Goal: Obtain resource: Download file/media

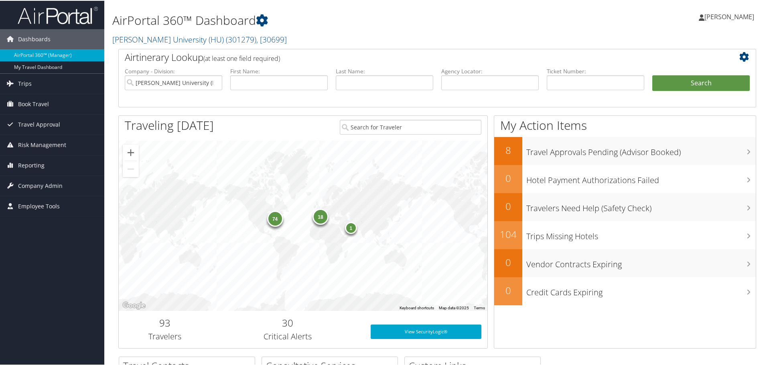
click at [740, 56] on icon at bounding box center [746, 56] width 14 height 10
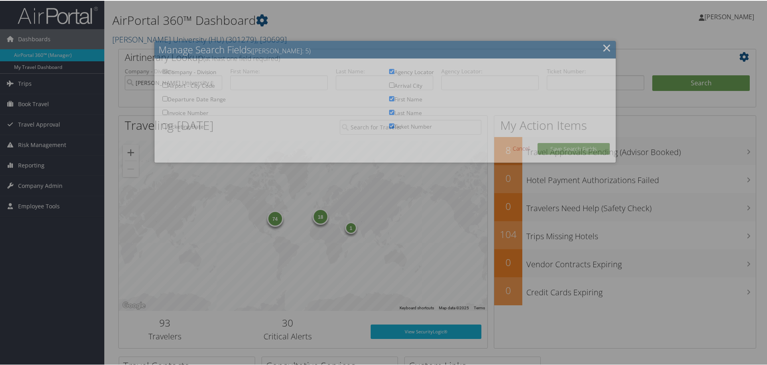
checkbox input "true"
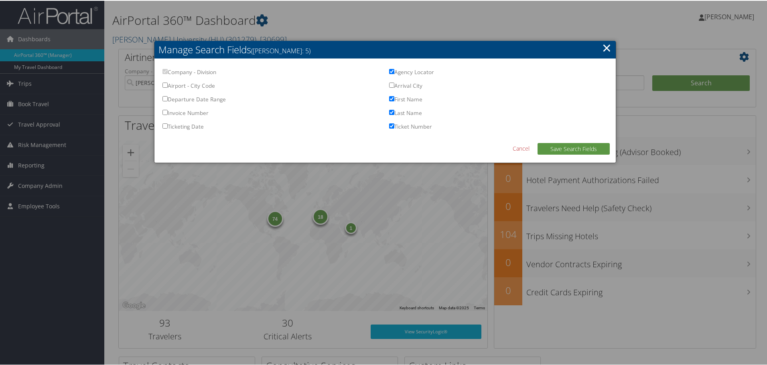
click at [602, 45] on link "×" at bounding box center [606, 47] width 9 height 16
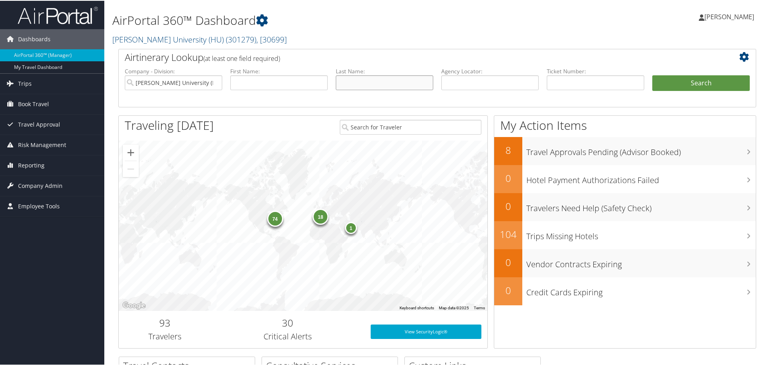
click at [357, 78] on input "text" at bounding box center [384, 82] width 97 height 15
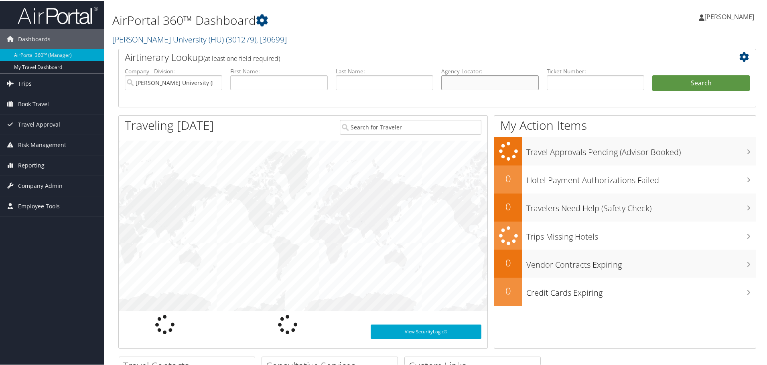
click at [468, 77] on input "text" at bounding box center [489, 82] width 97 height 15
paste input "C3Y6RH"
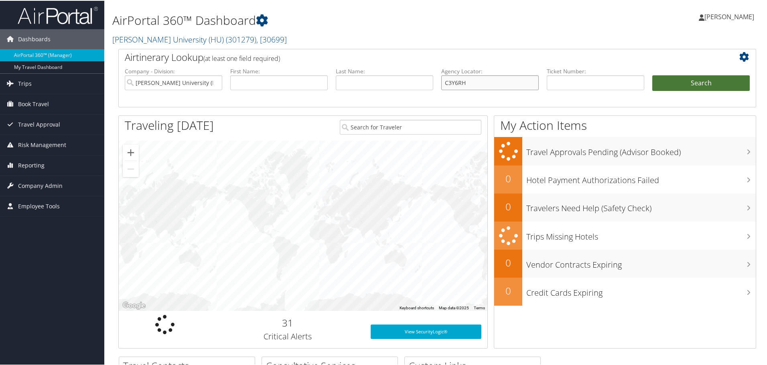
type input "C3Y6RH"
click at [659, 88] on button "Search" at bounding box center [700, 83] width 97 height 16
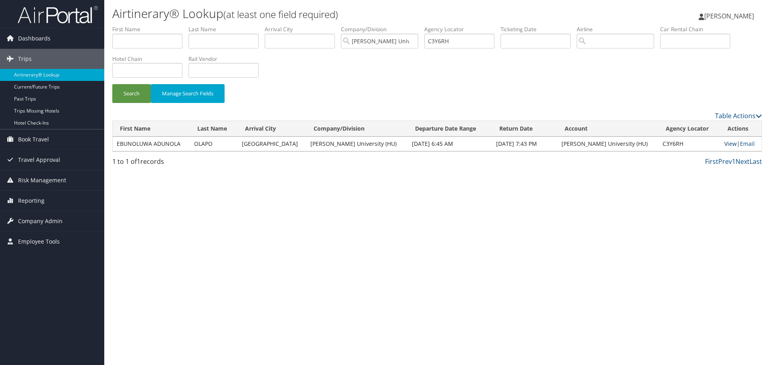
click at [725, 144] on link "View" at bounding box center [731, 144] width 12 height 8
click at [440, 43] on input "C3Y6RH" at bounding box center [459, 41] width 70 height 15
paste input "X85V"
click at [112, 84] on button "Search" at bounding box center [131, 93] width 39 height 19
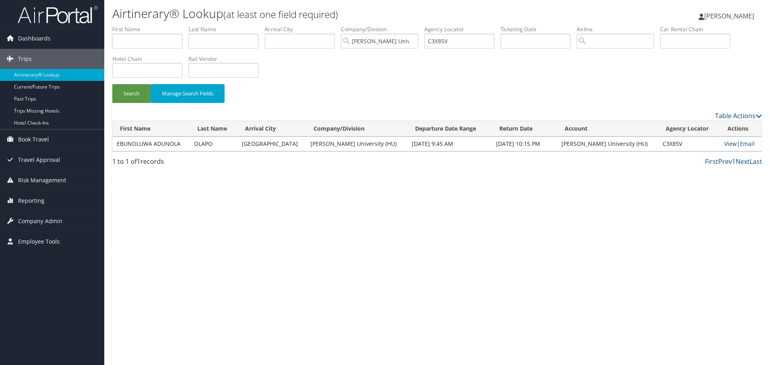
click at [725, 142] on link "View" at bounding box center [731, 144] width 12 height 8
click at [725, 144] on link "View" at bounding box center [731, 144] width 12 height 8
click at [445, 39] on input "C3X85V" at bounding box center [459, 41] width 70 height 15
paste input "6XFZS"
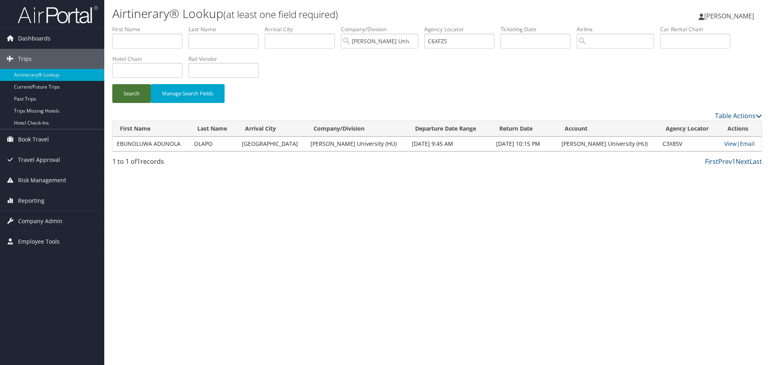
click at [139, 97] on button "Search" at bounding box center [131, 93] width 39 height 19
click at [725, 145] on link "View" at bounding box center [731, 144] width 12 height 8
click at [439, 39] on input "C6XFZS" at bounding box center [459, 41] width 70 height 15
paste input "KYP"
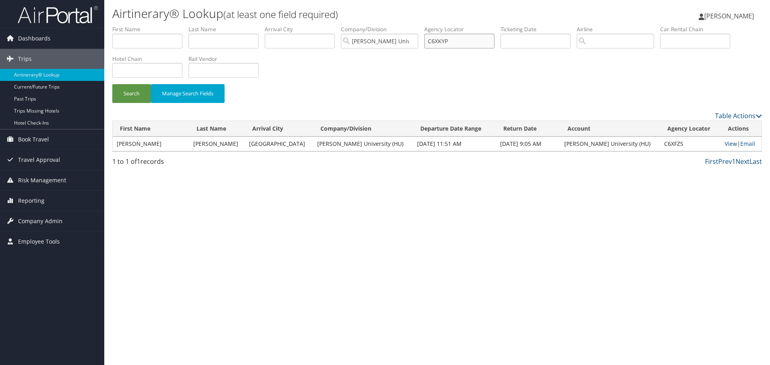
click at [112, 84] on button "Search" at bounding box center [131, 93] width 39 height 19
click at [725, 143] on link "View" at bounding box center [731, 144] width 12 height 8
click at [138, 89] on button "Search" at bounding box center [131, 93] width 39 height 19
click at [445, 39] on input "C6XKYP" at bounding box center [459, 41] width 70 height 15
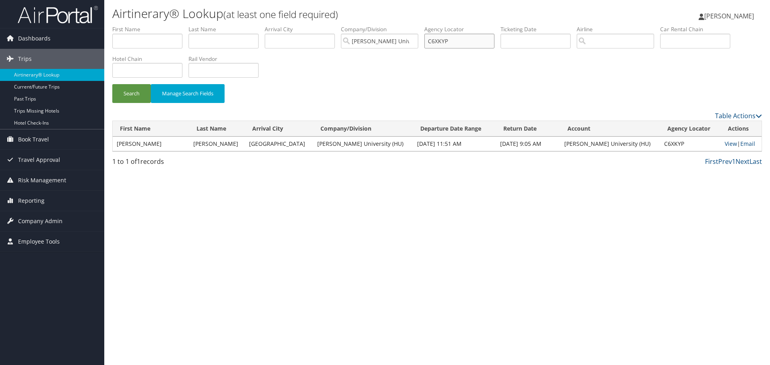
paste input "48T6N"
click at [135, 89] on button "Search" at bounding box center [131, 93] width 39 height 19
click at [725, 147] on link "View" at bounding box center [731, 144] width 12 height 8
click at [443, 39] on input "C48T6N" at bounding box center [459, 41] width 70 height 15
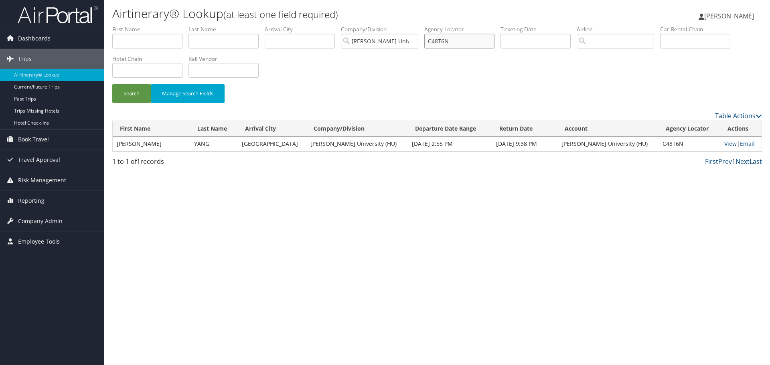
paste input "8PVKH"
click at [126, 97] on button "Search" at bounding box center [131, 93] width 39 height 19
click at [723, 145] on link "View" at bounding box center [729, 144] width 12 height 8
click at [447, 41] on input "C8PVKH" at bounding box center [459, 41] width 70 height 15
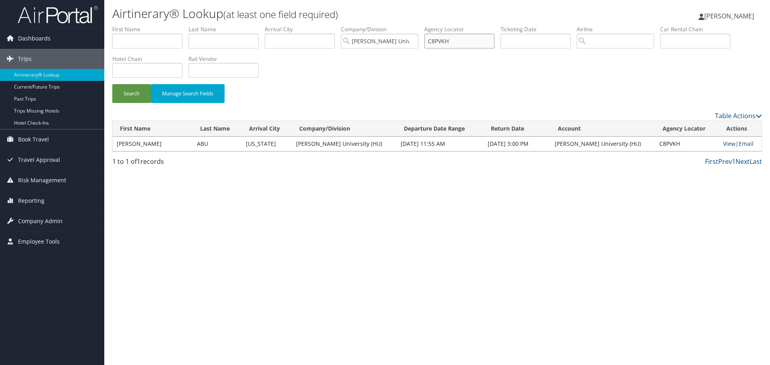
paste input "Q38B"
click at [112, 84] on button "Search" at bounding box center [131, 93] width 39 height 19
click at [725, 146] on link "View" at bounding box center [730, 144] width 12 height 8
click at [430, 39] on input "C8Q38B" at bounding box center [459, 41] width 70 height 15
click at [434, 39] on input "C8Q38B" at bounding box center [459, 41] width 70 height 15
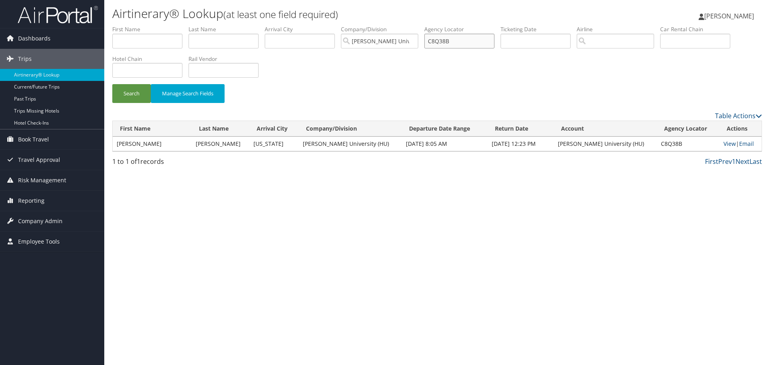
click at [434, 39] on input "C8Q38B" at bounding box center [459, 41] width 70 height 15
paste input "7R"
click at [128, 93] on button "Search" at bounding box center [131, 93] width 39 height 19
click at [724, 145] on link "View" at bounding box center [730, 144] width 12 height 8
click at [448, 46] on input "C8Q7RB" at bounding box center [459, 41] width 70 height 15
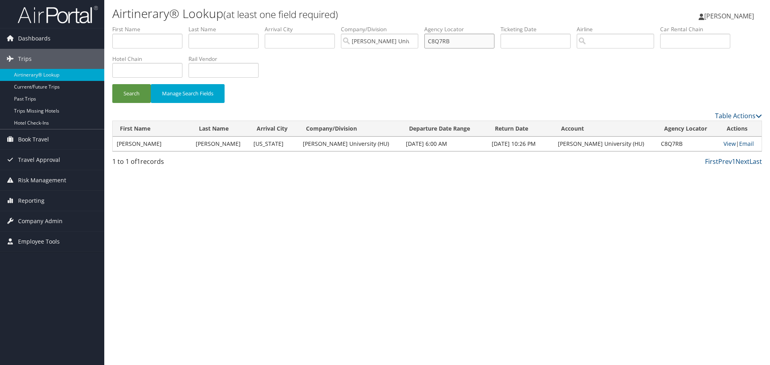
click at [448, 46] on input "C8Q7RB" at bounding box center [459, 41] width 70 height 15
paste input "6L101"
click at [127, 93] on button "Search" at bounding box center [131, 93] width 39 height 19
click at [727, 143] on link "View" at bounding box center [729, 144] width 12 height 8
click at [443, 42] on input "C6L101" at bounding box center [459, 41] width 70 height 15
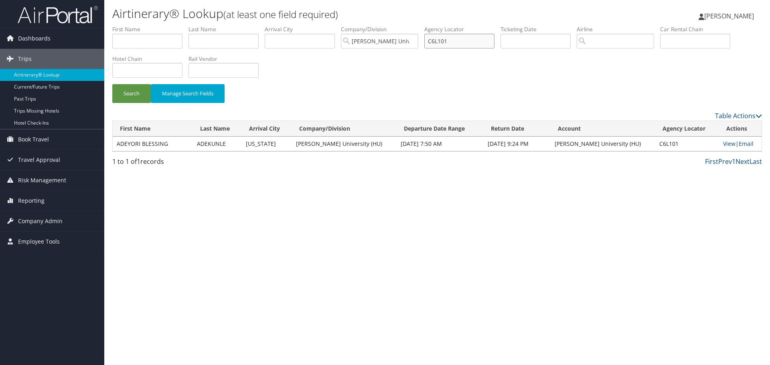
click at [443, 42] on input "C6L101" at bounding box center [459, 41] width 70 height 15
paste input "8PJFH"
click at [136, 86] on button "Search" at bounding box center [131, 93] width 39 height 19
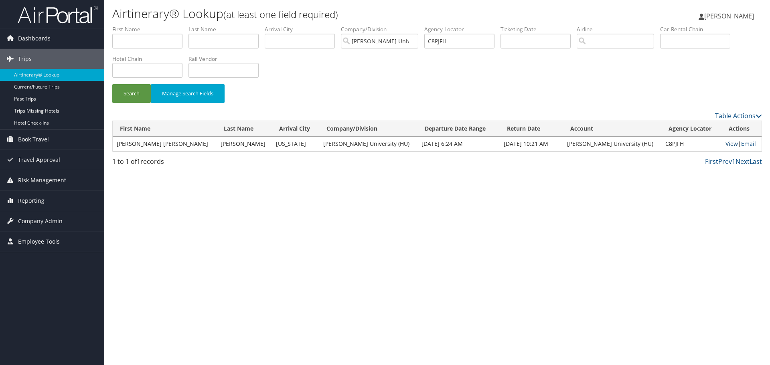
click at [726, 147] on link "View" at bounding box center [732, 144] width 12 height 8
click at [438, 41] on input "C8PJFH" at bounding box center [459, 41] width 70 height 15
paste input "QBCC"
click at [128, 94] on button "Search" at bounding box center [131, 93] width 39 height 19
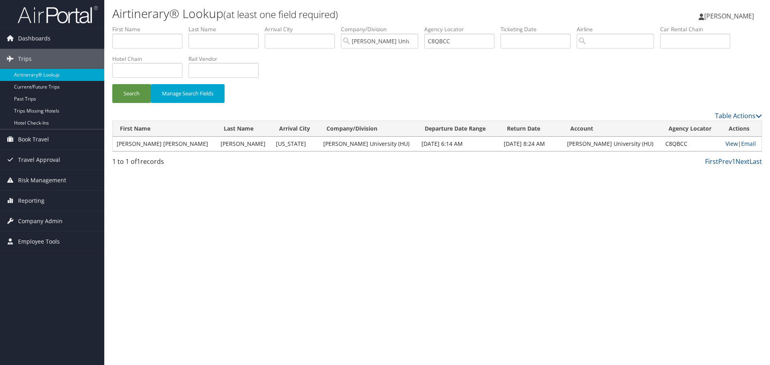
click at [728, 144] on link "View" at bounding box center [732, 144] width 12 height 8
click at [436, 40] on input "C8QBCC" at bounding box center [459, 41] width 70 height 15
paste input "PLTN"
click at [129, 92] on button "Search" at bounding box center [131, 93] width 39 height 19
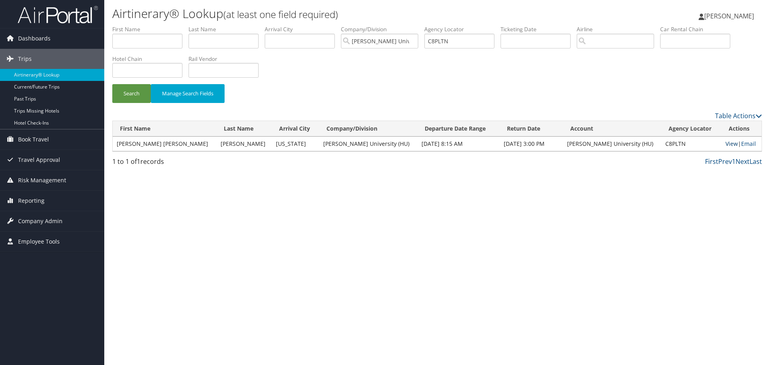
click at [726, 143] on link "View" at bounding box center [732, 144] width 12 height 8
click at [437, 41] on input "C8PLTN" at bounding box center [459, 41] width 70 height 15
paste input "Q2YK"
click at [130, 97] on button "Search" at bounding box center [131, 93] width 39 height 19
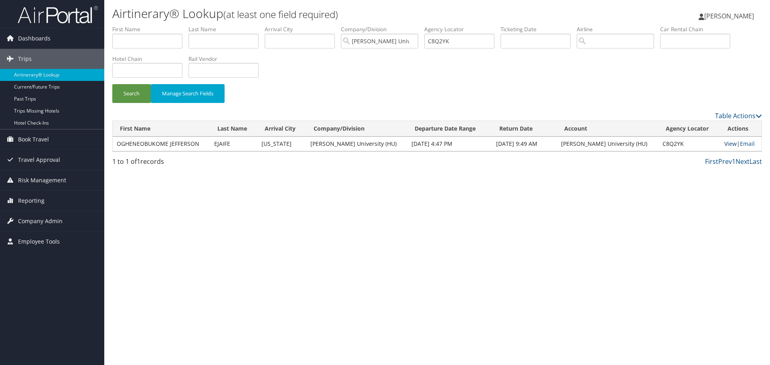
click at [725, 142] on link "View" at bounding box center [731, 144] width 12 height 8
click at [448, 45] on input "C8Q2YK" at bounding box center [459, 41] width 70 height 15
paste input "87X"
click at [130, 92] on button "Search" at bounding box center [131, 93] width 39 height 19
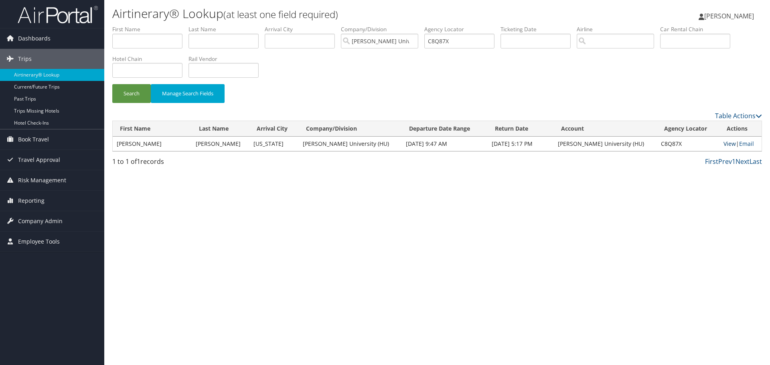
click at [727, 144] on link "View" at bounding box center [730, 144] width 12 height 8
click at [724, 142] on link "View" at bounding box center [730, 144] width 12 height 8
click at [446, 38] on input "C8Q87X" at bounding box center [459, 41] width 70 height 15
paste input "HEAGGANS"
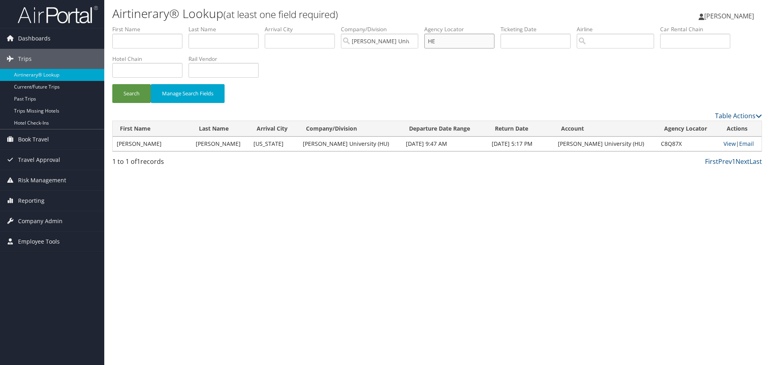
type input "H"
drag, startPoint x: 457, startPoint y: 38, endPoint x: 489, endPoint y: 38, distance: 32.1
click at [457, 38] on input "text" at bounding box center [459, 41] width 70 height 15
paste input "C6KCM0"
click at [138, 96] on button "Search" at bounding box center [131, 93] width 39 height 19
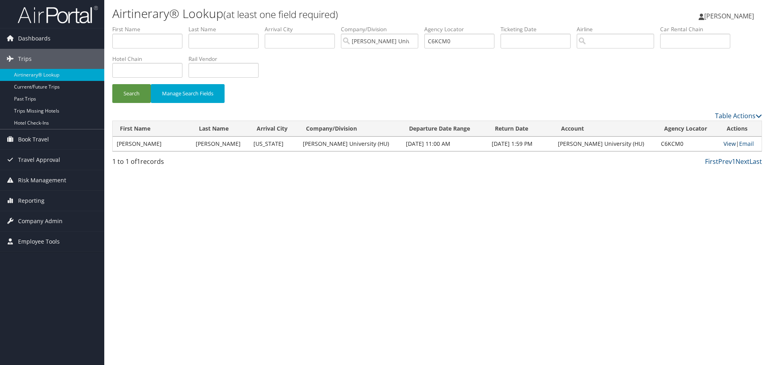
click at [724, 144] on link "View" at bounding box center [730, 144] width 12 height 8
click at [443, 43] on input "C6KCM0" at bounding box center [459, 41] width 70 height 15
paste input "FTQ"
click at [140, 99] on button "Search" at bounding box center [131, 93] width 39 height 19
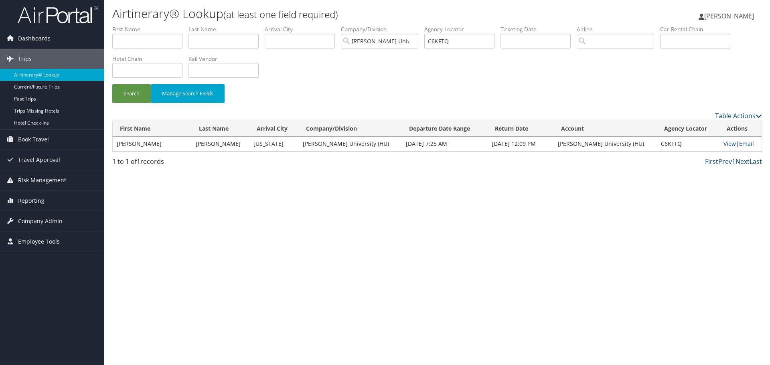
click at [724, 142] on link "View" at bounding box center [730, 144] width 12 height 8
click at [437, 39] on input "C6KFTQ" at bounding box center [459, 41] width 70 height 15
paste input "Z9V"
click at [112, 84] on button "Search" at bounding box center [131, 93] width 39 height 19
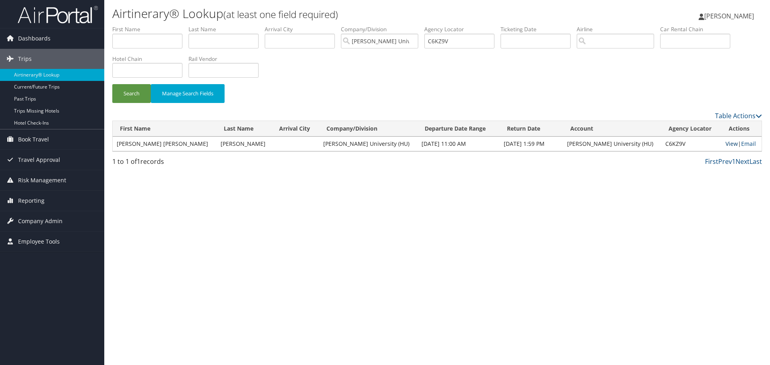
click at [727, 144] on link "View" at bounding box center [732, 144] width 12 height 8
click at [436, 42] on input "C6KZ9V" at bounding box center [459, 41] width 70 height 15
click at [436, 41] on input "C6KZ9V" at bounding box center [459, 41] width 70 height 15
paste input "L510"
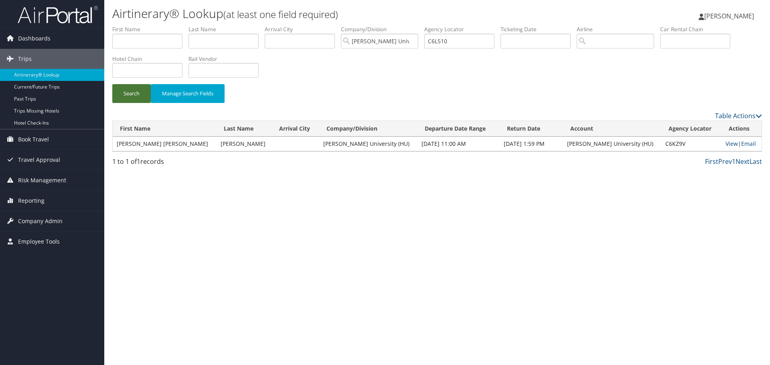
click at [128, 94] on button "Search" at bounding box center [131, 93] width 39 height 19
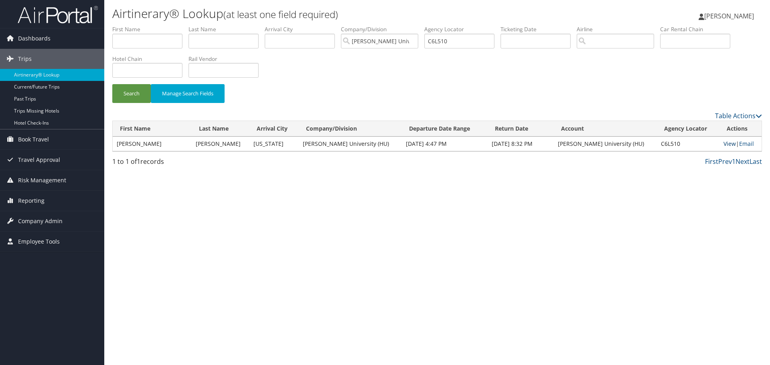
click at [726, 144] on link "View" at bounding box center [730, 144] width 12 height 8
click at [447, 42] on input "C6L510" at bounding box center [459, 41] width 70 height 15
paste input "8PM54"
click at [136, 98] on button "Search" at bounding box center [131, 93] width 39 height 19
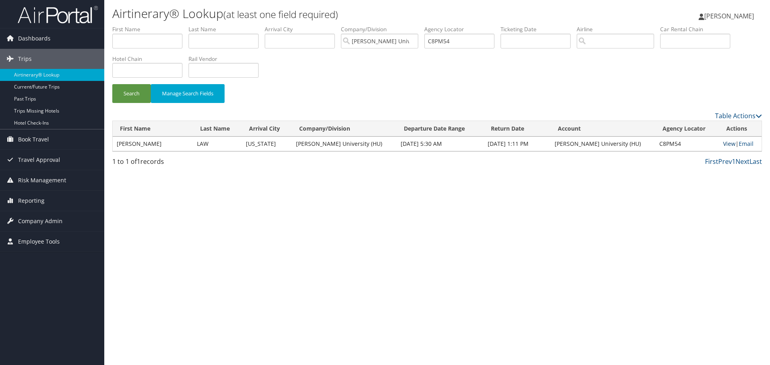
click at [723, 142] on link "View" at bounding box center [729, 144] width 12 height 8
click at [440, 44] on input "C8PM54" at bounding box center [459, 41] width 70 height 15
paste input "DHGB7"
click at [114, 92] on button "Search" at bounding box center [131, 93] width 39 height 19
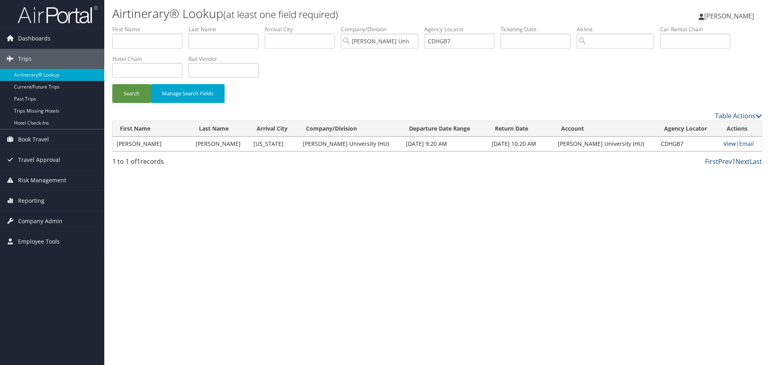
click at [724, 145] on link "View" at bounding box center [730, 144] width 12 height 8
click at [446, 42] on input "CDHGB7" at bounding box center [459, 41] width 70 height 15
paste input "8PSSC"
click at [463, 105] on div "Search Manage Search Fields" at bounding box center [437, 97] width 662 height 27
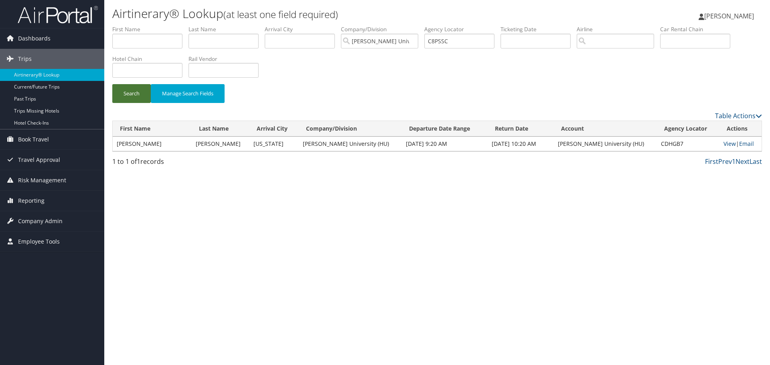
click at [124, 89] on button "Search" at bounding box center [131, 93] width 39 height 19
click at [724, 142] on link "View" at bounding box center [730, 144] width 12 height 8
click at [442, 44] on input "C8PSSC" at bounding box center [459, 41] width 70 height 15
paste input "QCX2"
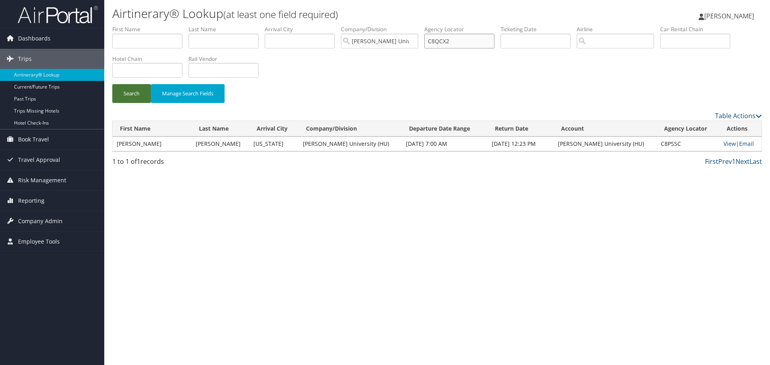
type input "C8QCX2"
click at [124, 91] on button "Search" at bounding box center [131, 93] width 39 height 19
click at [724, 145] on link "View" at bounding box center [730, 144] width 12 height 8
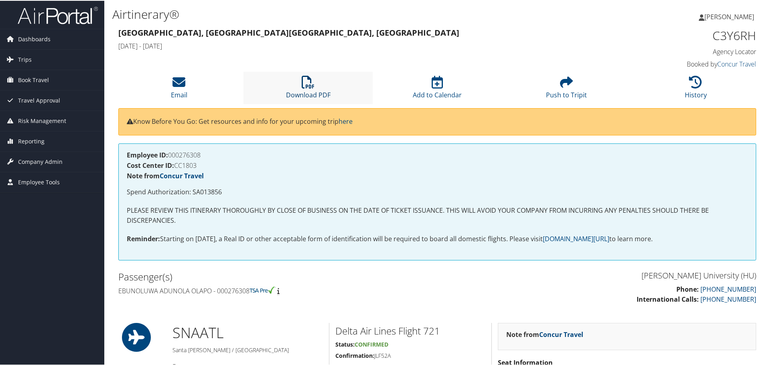
click at [312, 78] on icon at bounding box center [308, 81] width 13 height 13
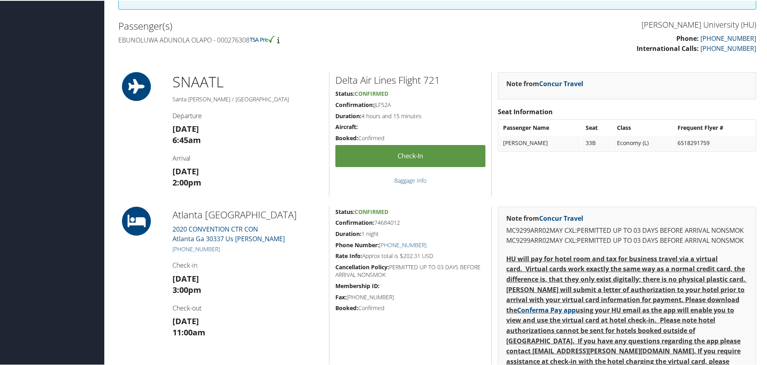
scroll to position [361, 0]
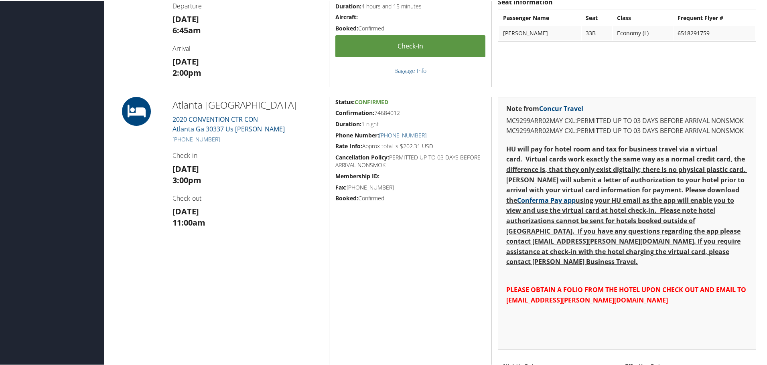
click at [225, 142] on h5 "+1 (404) 763-1544" at bounding box center [248, 139] width 150 height 8
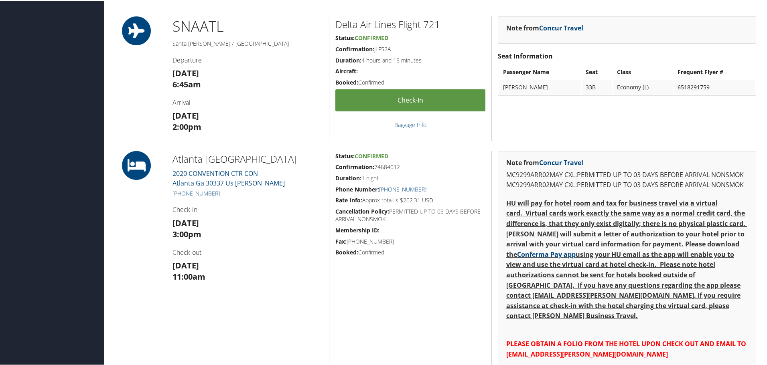
scroll to position [321, 0]
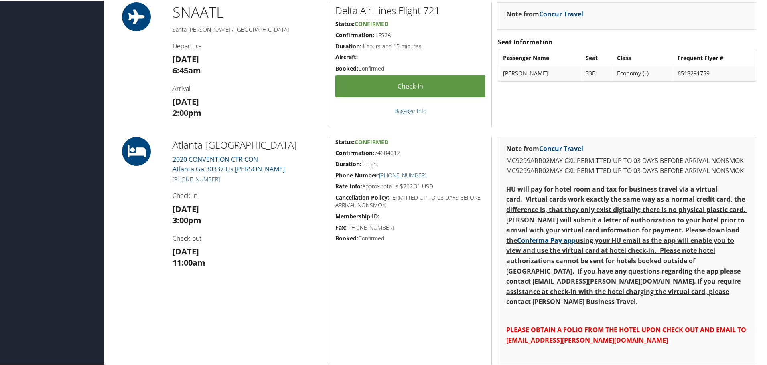
drag, startPoint x: 223, startPoint y: 181, endPoint x: 180, endPoint y: 177, distance: 42.7
click at [180, 177] on h5 "+1 (404) 763-1544" at bounding box center [248, 179] width 150 height 8
copy link "(404) 763-1544"
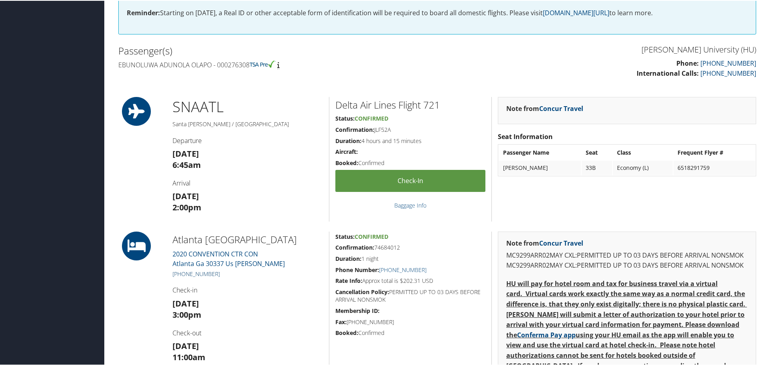
scroll to position [241, 0]
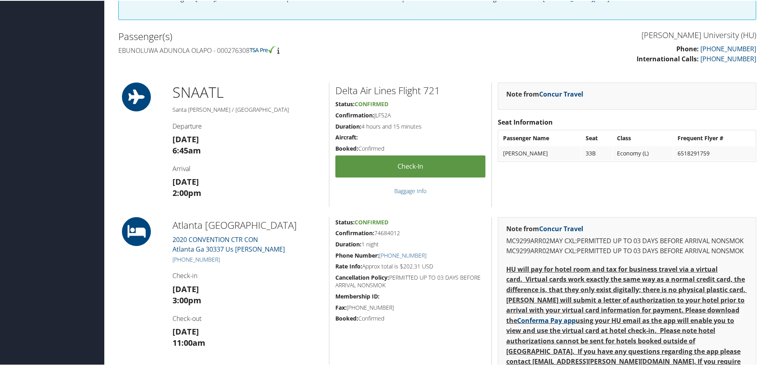
click at [482, 65] on div "Howard University (HU) Phone: 866-390-7205 International Calls: 801-829-7450" at bounding box center [599, 49] width 325 height 44
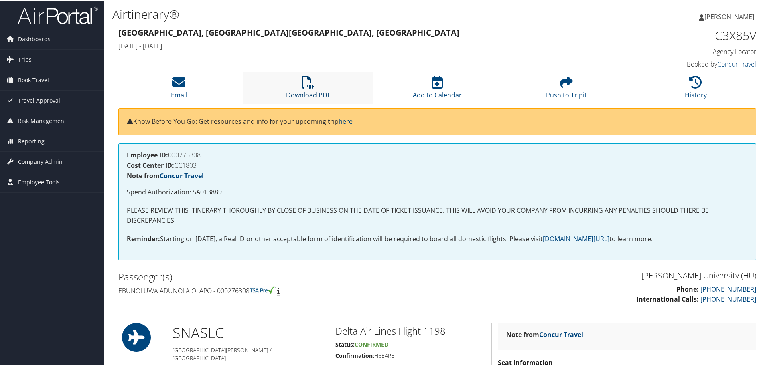
click at [305, 83] on icon at bounding box center [308, 81] width 13 height 13
click at [311, 84] on icon at bounding box center [308, 81] width 13 height 13
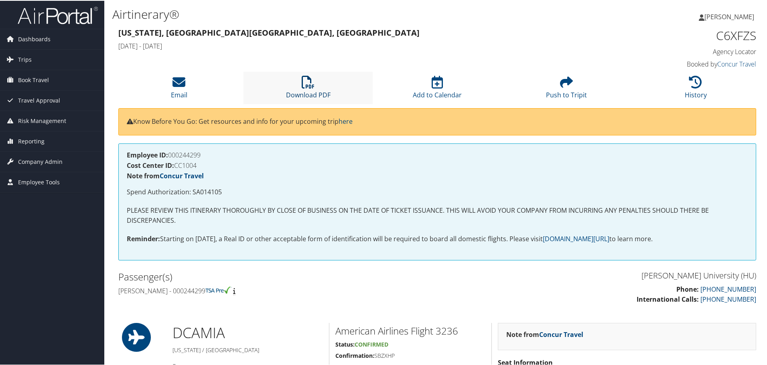
click at [306, 79] on icon at bounding box center [308, 81] width 13 height 13
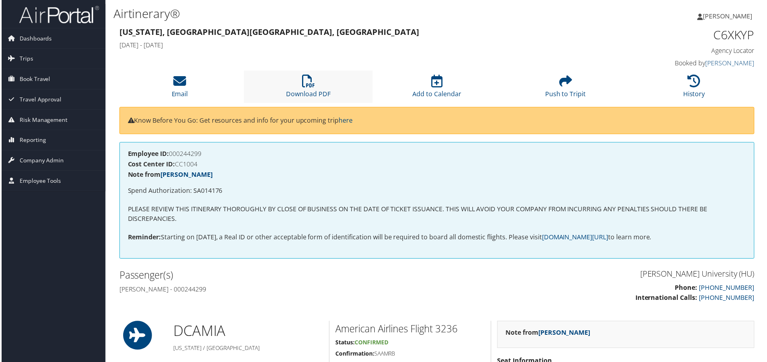
click at [316, 81] on li "Download PDF" at bounding box center [308, 87] width 129 height 32
click at [313, 87] on icon at bounding box center [308, 81] width 13 height 13
click at [309, 87] on icon at bounding box center [308, 81] width 13 height 13
click at [317, 83] on li "Download PDF" at bounding box center [308, 87] width 129 height 32
click at [322, 85] on li "Download PDF" at bounding box center [308, 87] width 129 height 32
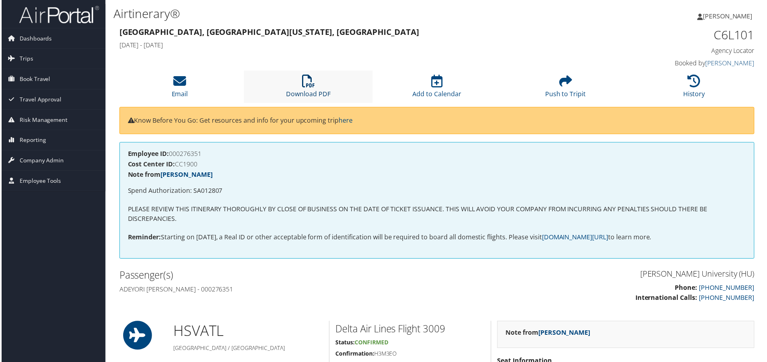
click at [316, 90] on link "Download PDF" at bounding box center [308, 88] width 45 height 19
click at [309, 76] on icon at bounding box center [308, 81] width 13 height 13
click at [310, 91] on link "Download PDF" at bounding box center [308, 88] width 45 height 19
click at [315, 87] on li "Download PDF" at bounding box center [308, 87] width 129 height 32
click at [307, 88] on li "Download PDF" at bounding box center [308, 87] width 129 height 32
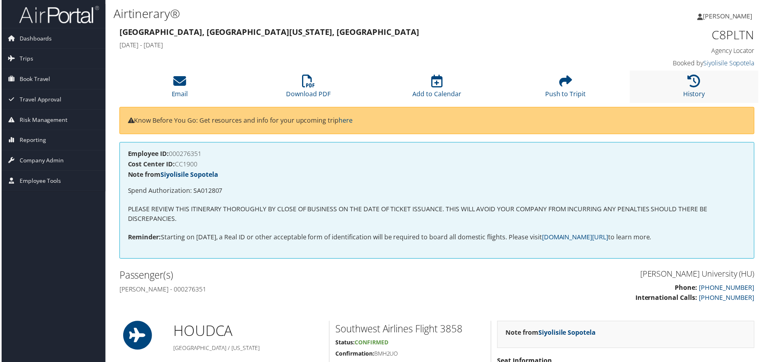
click at [680, 83] on li "History" at bounding box center [695, 87] width 129 height 32
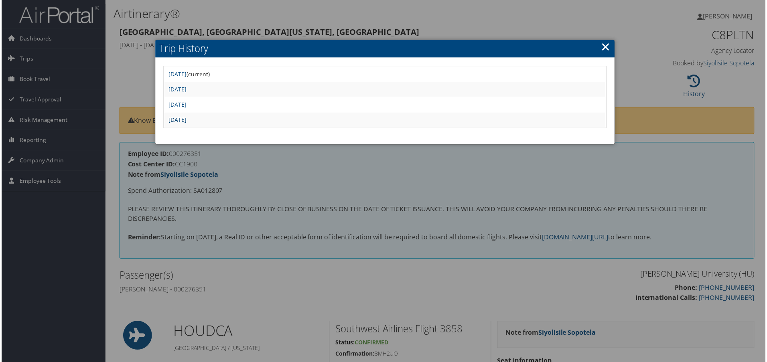
click at [186, 118] on link "[DATE]" at bounding box center [177, 120] width 18 height 8
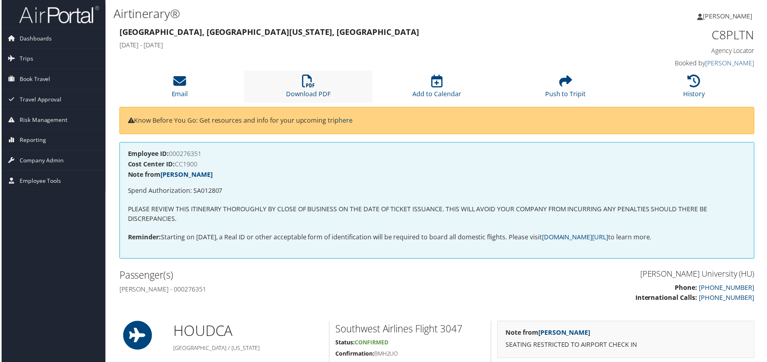
click at [309, 88] on li "Download PDF" at bounding box center [308, 87] width 129 height 32
click at [305, 82] on icon at bounding box center [308, 81] width 13 height 13
click at [310, 78] on icon at bounding box center [308, 81] width 13 height 13
click at [313, 84] on icon at bounding box center [308, 81] width 13 height 13
click at [310, 79] on icon at bounding box center [308, 81] width 13 height 13
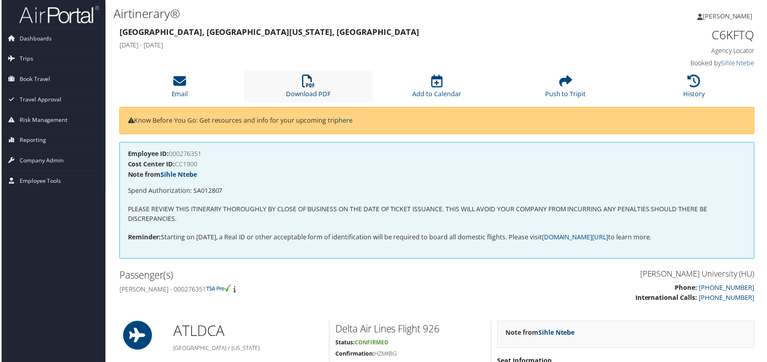
click at [315, 92] on link "Download PDF" at bounding box center [308, 88] width 45 height 19
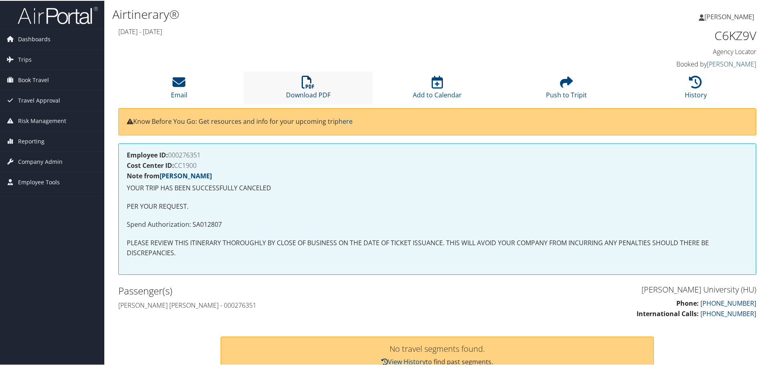
click at [322, 96] on link "Download PDF" at bounding box center [308, 88] width 45 height 19
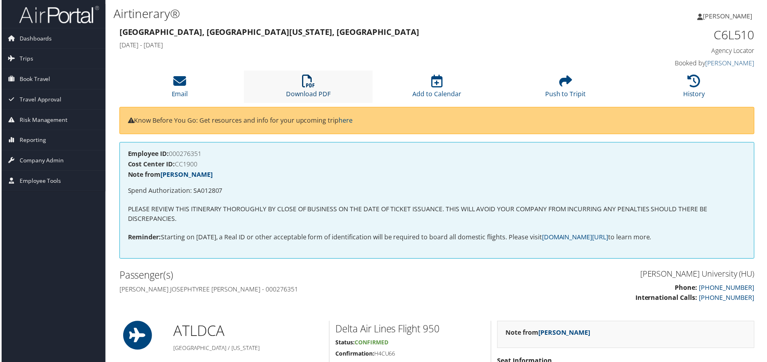
click at [312, 93] on link "Download PDF" at bounding box center [308, 88] width 45 height 19
click at [275, 76] on li "Download PDF" at bounding box center [308, 87] width 129 height 32
click at [302, 76] on icon at bounding box center [308, 81] width 13 height 13
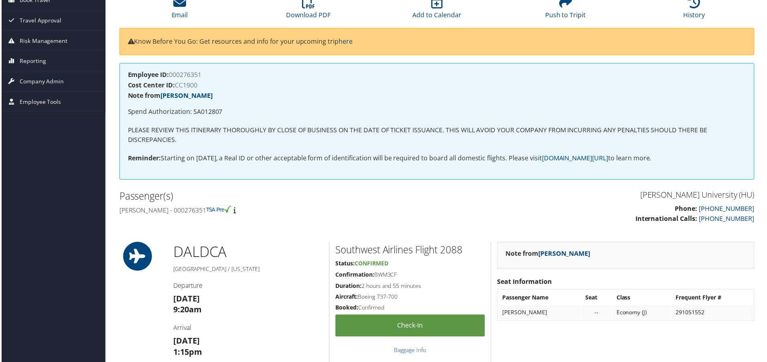
scroll to position [80, 0]
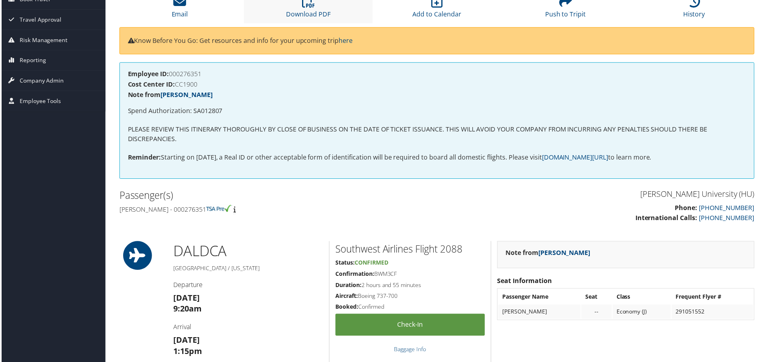
click at [315, 9] on li "Download PDF" at bounding box center [308, 7] width 129 height 32
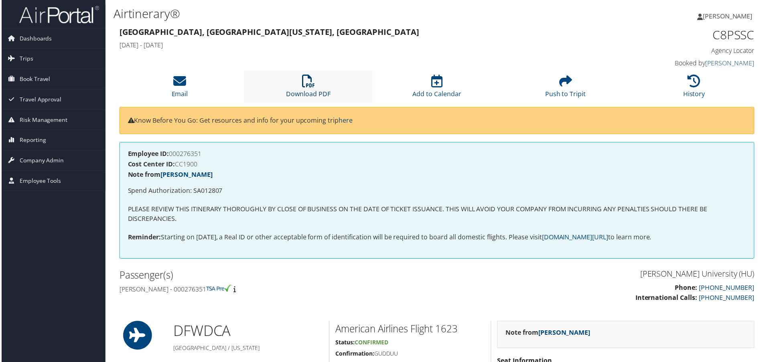
click at [297, 91] on link "Download PDF" at bounding box center [308, 88] width 45 height 19
click at [326, 90] on link "Download PDF" at bounding box center [308, 88] width 45 height 19
